Goal: Find specific page/section: Find specific page/section

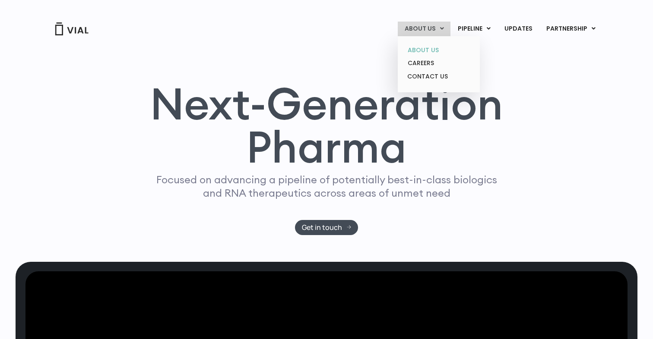
click at [431, 48] on link "ABOUT US" at bounding box center [439, 50] width 76 height 13
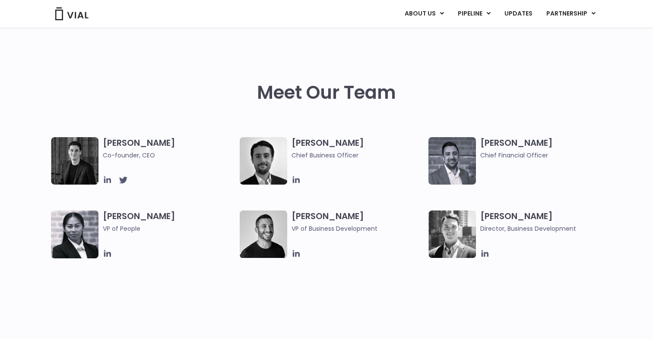
scroll to position [460, 0]
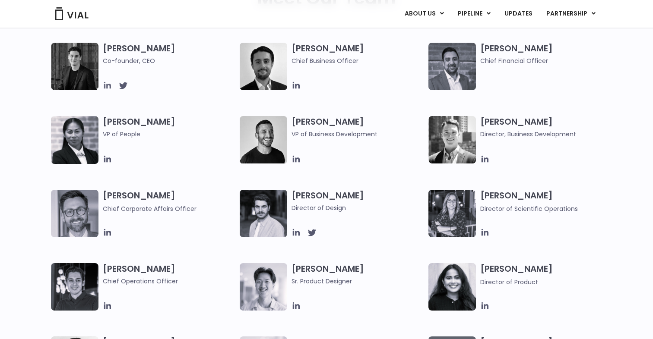
click at [105, 85] on icon at bounding box center [107, 85] width 9 height 9
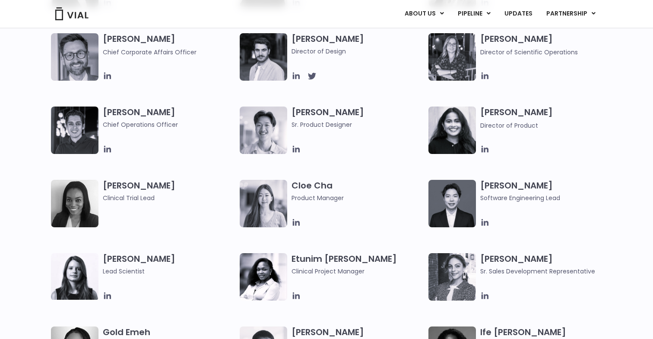
scroll to position [0, 0]
